Goal: Check status

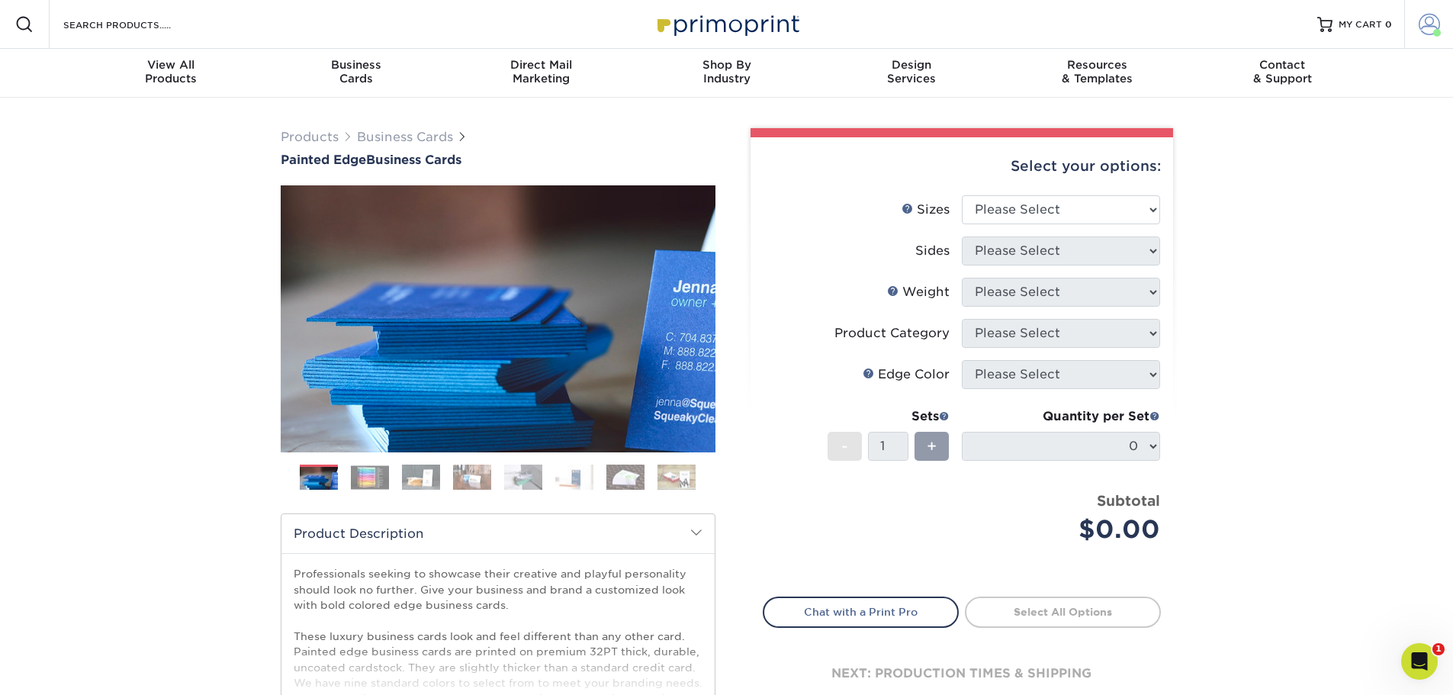
click at [1431, 30] on span at bounding box center [1429, 24] width 21 height 21
click at [1293, 137] on link "Active Orders" at bounding box center [1340, 147] width 192 height 21
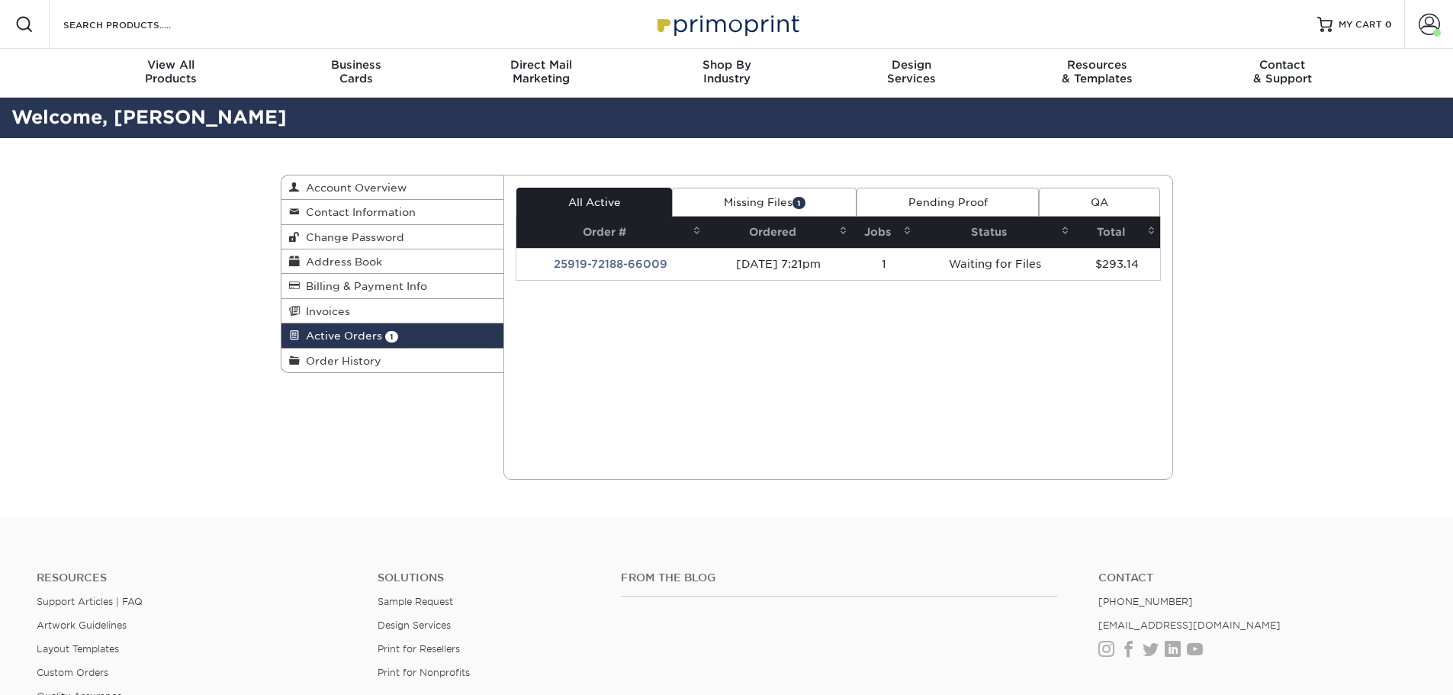
click at [765, 198] on link "Missing Files 1" at bounding box center [764, 202] width 185 height 29
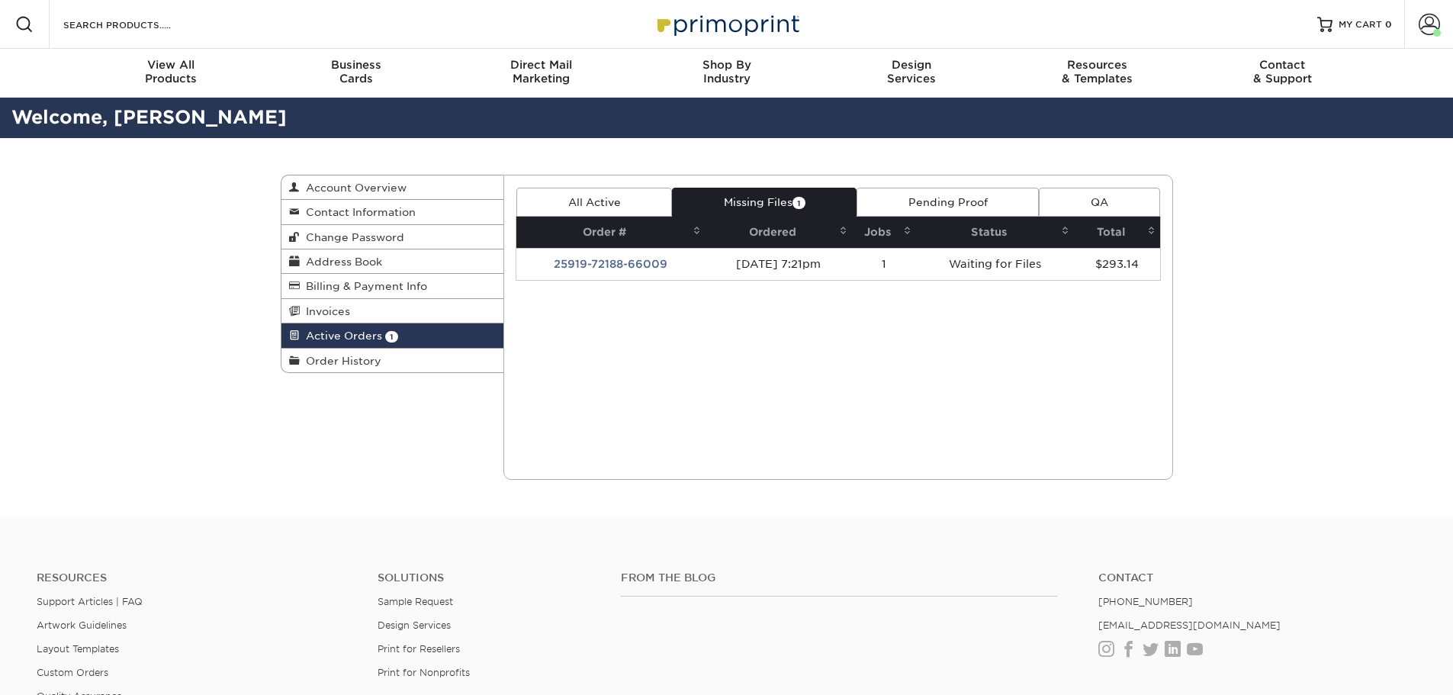
click at [943, 197] on link "Pending Proof" at bounding box center [948, 202] width 182 height 29
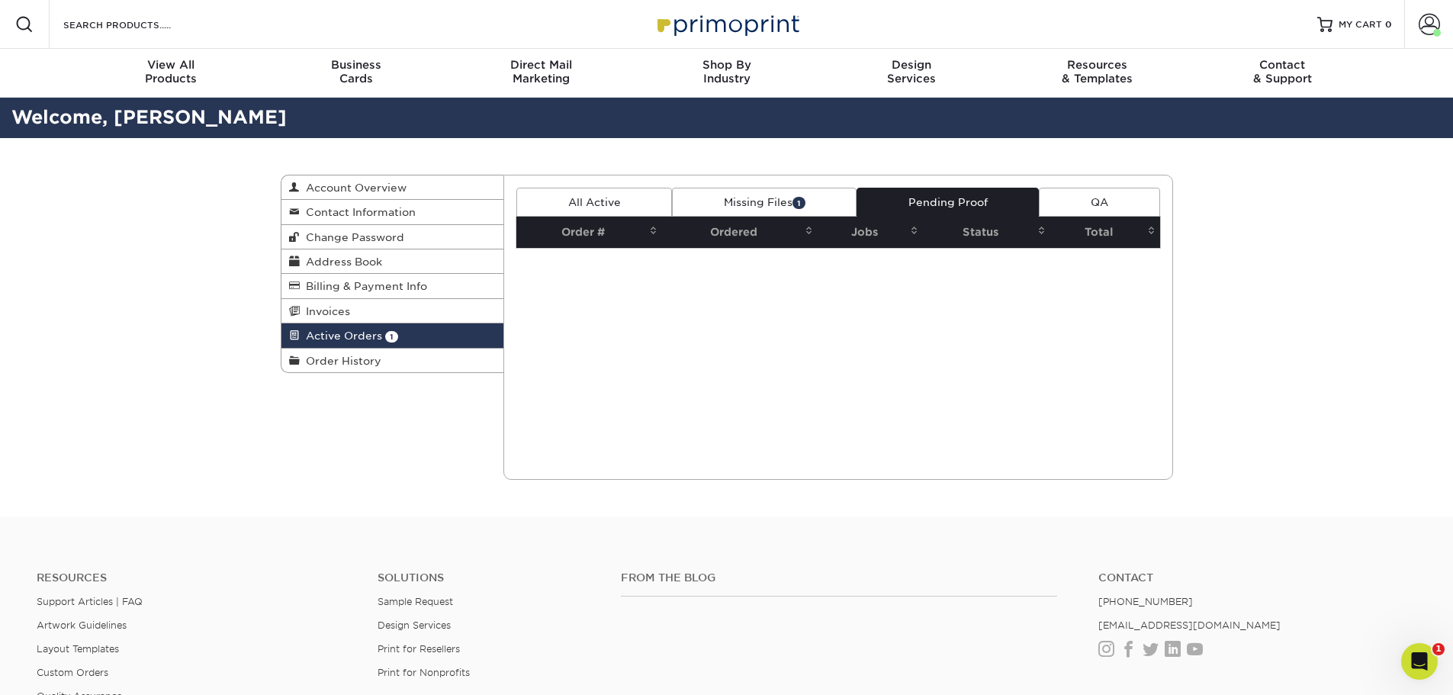
click at [726, 203] on link "Missing Files 1" at bounding box center [764, 202] width 185 height 29
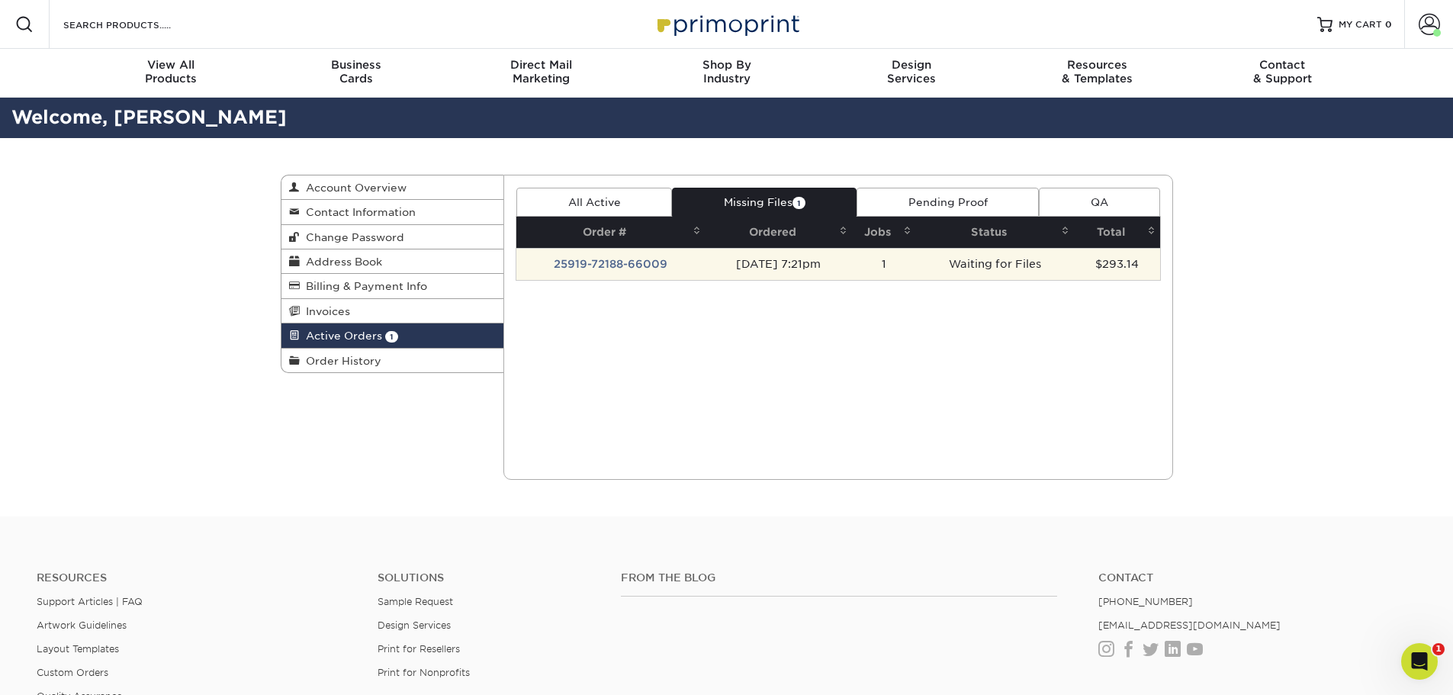
click at [717, 262] on td "09/19/2025 7:21pm" at bounding box center [779, 264] width 146 height 32
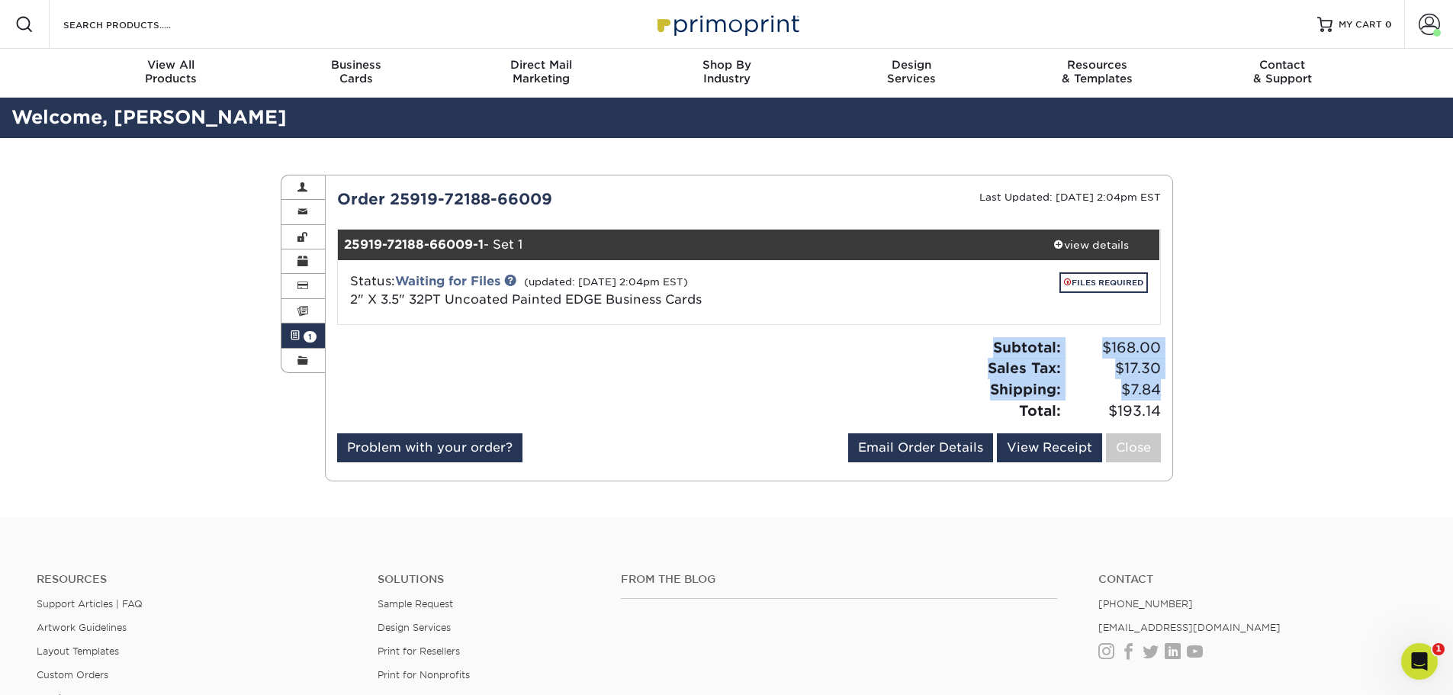
drag, startPoint x: 967, startPoint y: 341, endPoint x: 1170, endPoint y: 399, distance: 211.8
click at [1169, 397] on div "Subtotal: $168.00 Sales Tax: $17.30 Shipping: $7.84 Total: $193.14" at bounding box center [960, 379] width 423 height 84
click at [1170, 400] on div "Subtotal: $168.00 Sales Tax: $17.30 Shipping: $7.84 Total: $193.14" at bounding box center [960, 379] width 423 height 84
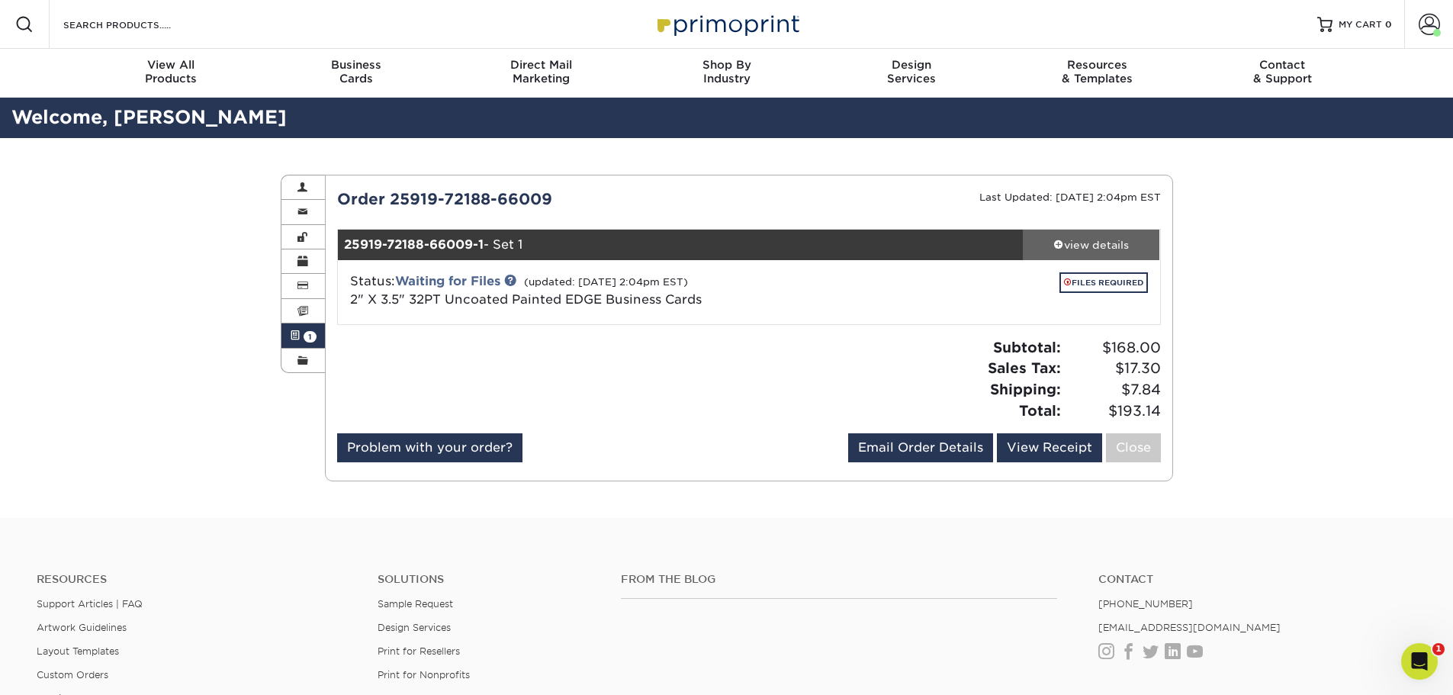
click at [1077, 252] on div "view details" at bounding box center [1091, 244] width 137 height 15
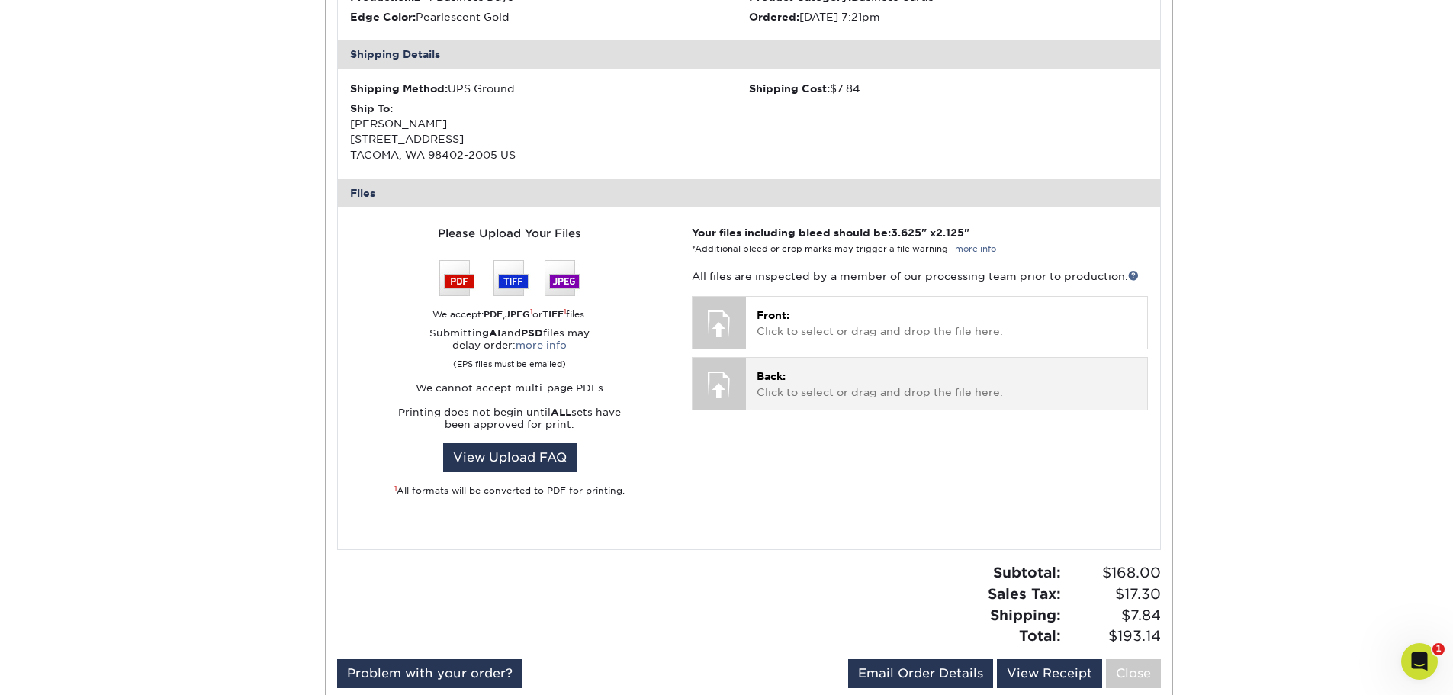
scroll to position [458, 0]
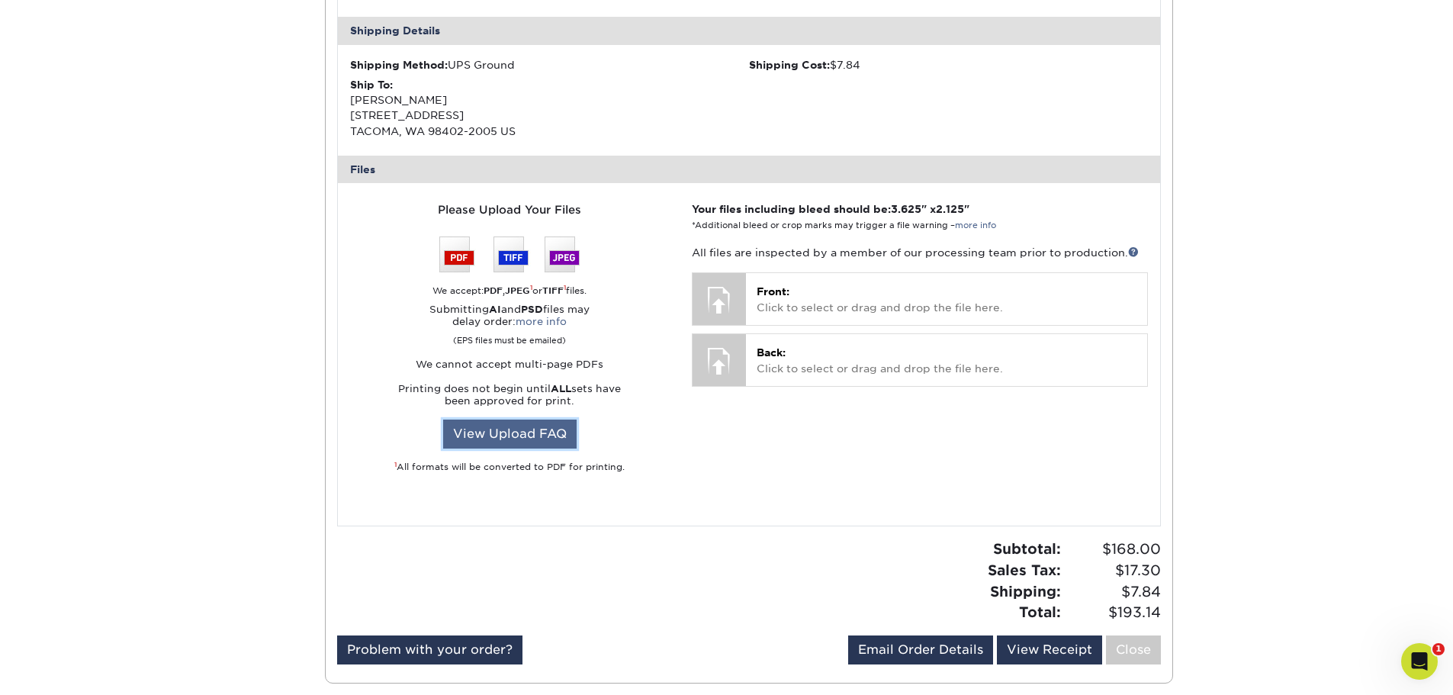
click at [522, 434] on link "View Upload FAQ" at bounding box center [510, 434] width 134 height 29
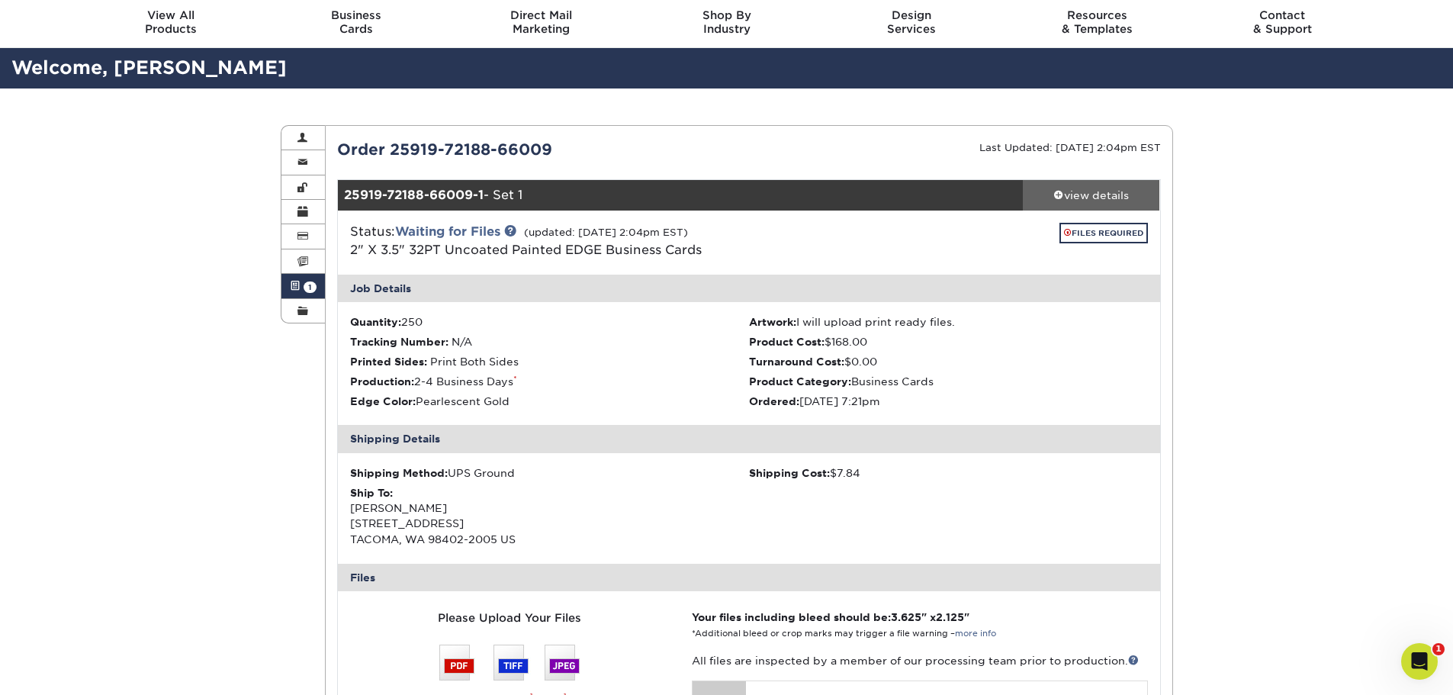
scroll to position [0, 0]
